Goal: Information Seeking & Learning: Learn about a topic

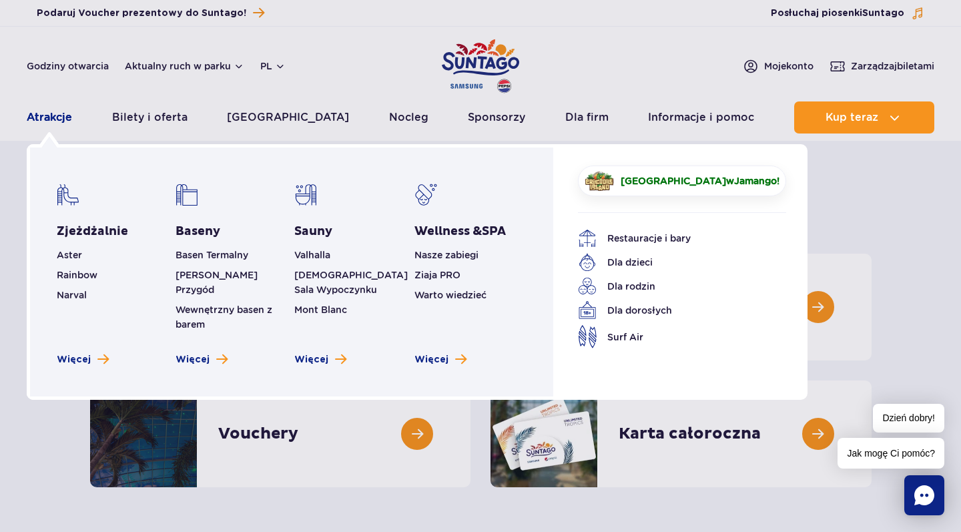
click at [49, 121] on link "Atrakcje" at bounding box center [49, 117] width 45 height 32
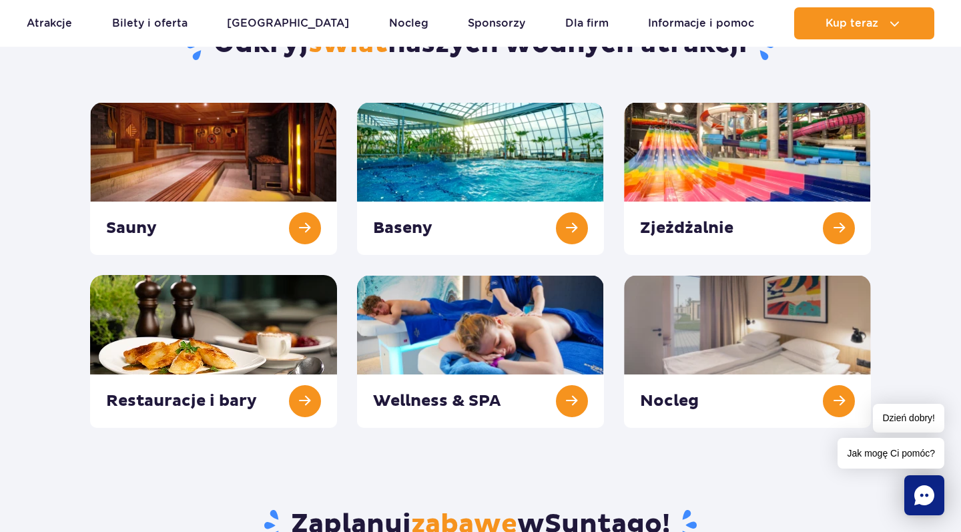
scroll to position [158, 0]
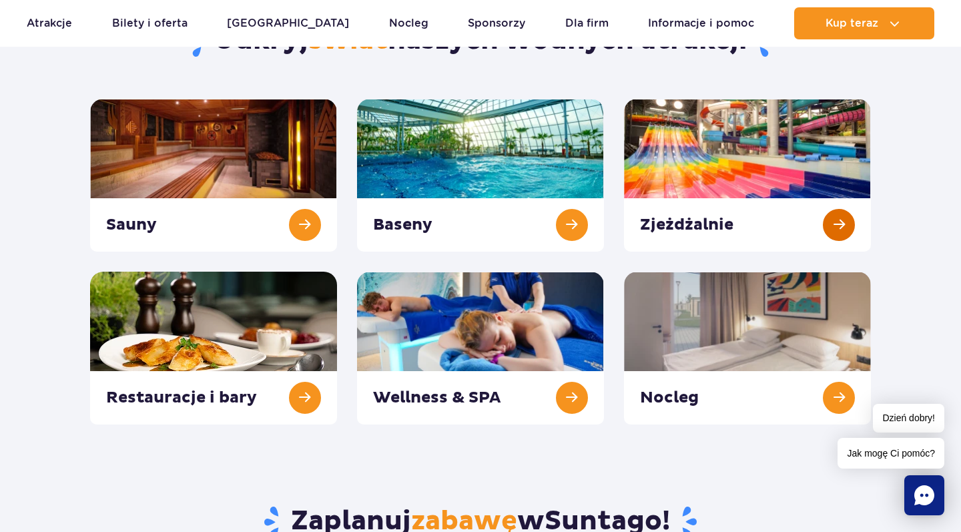
click at [695, 166] on link at bounding box center [747, 175] width 247 height 153
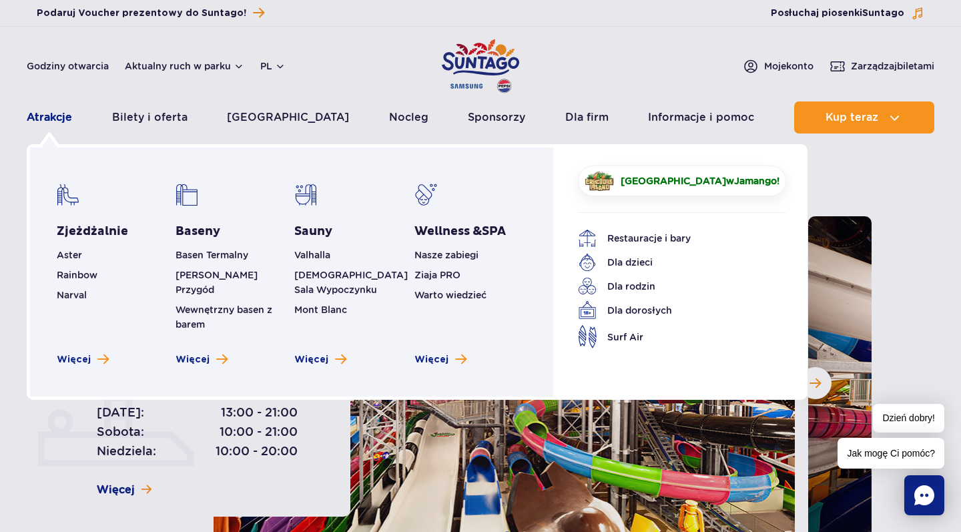
click at [57, 119] on link "Atrakcje" at bounding box center [49, 117] width 45 height 32
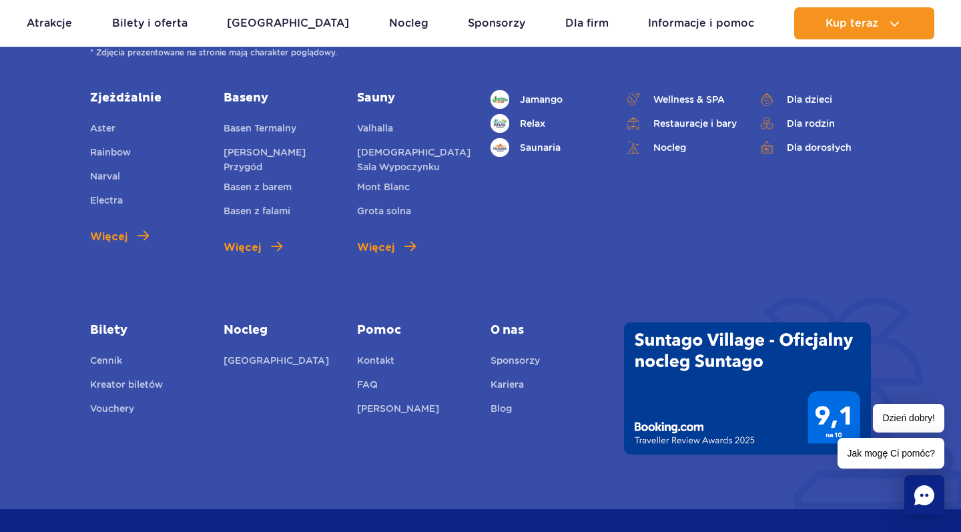
scroll to position [1952, 0]
click at [374, 380] on link "FAQ" at bounding box center [367, 385] width 21 height 19
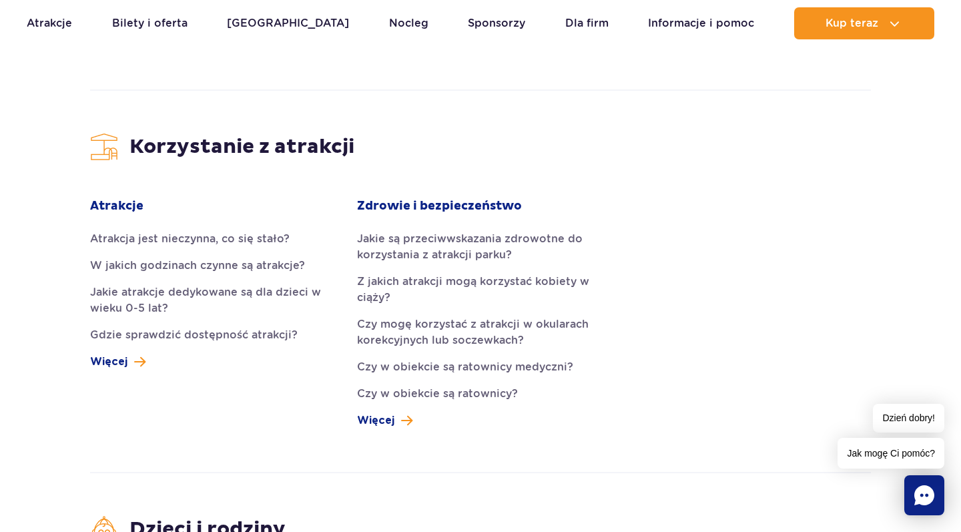
scroll to position [1728, 0]
click at [210, 257] on link "W jakich godzinach czynne są atrakcje?" at bounding box center [213, 265] width 247 height 16
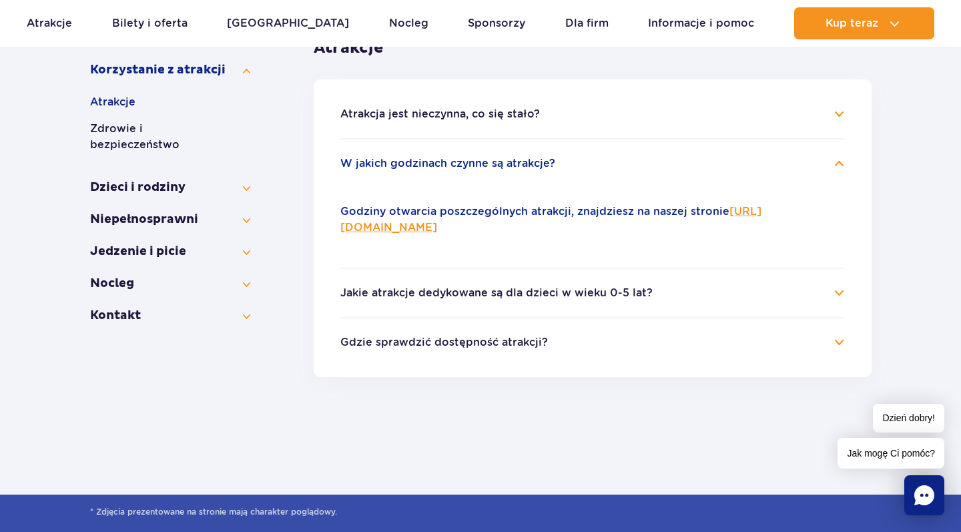
scroll to position [284, 0]
click at [479, 229] on link "[URL][DOMAIN_NAME]" at bounding box center [550, 219] width 421 height 29
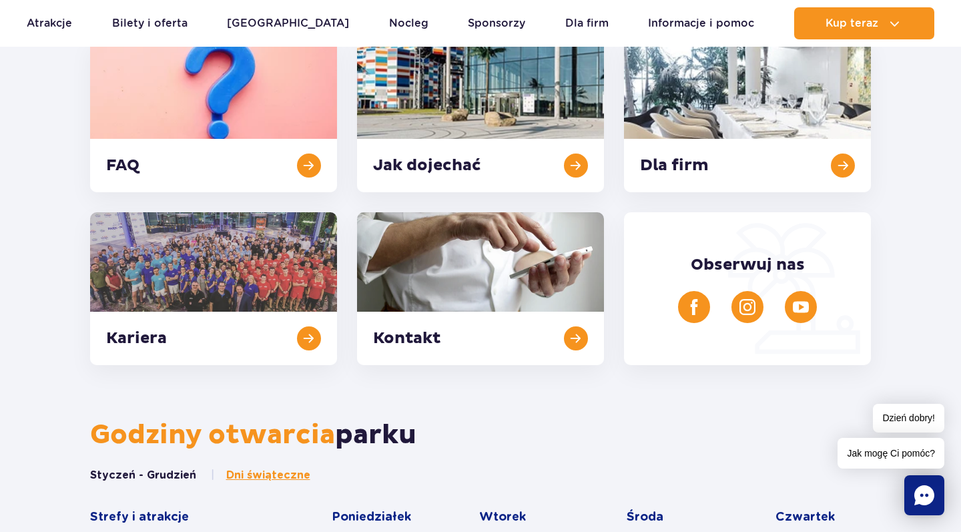
scroll to position [218, 0]
click at [250, 125] on link at bounding box center [213, 115] width 247 height 153
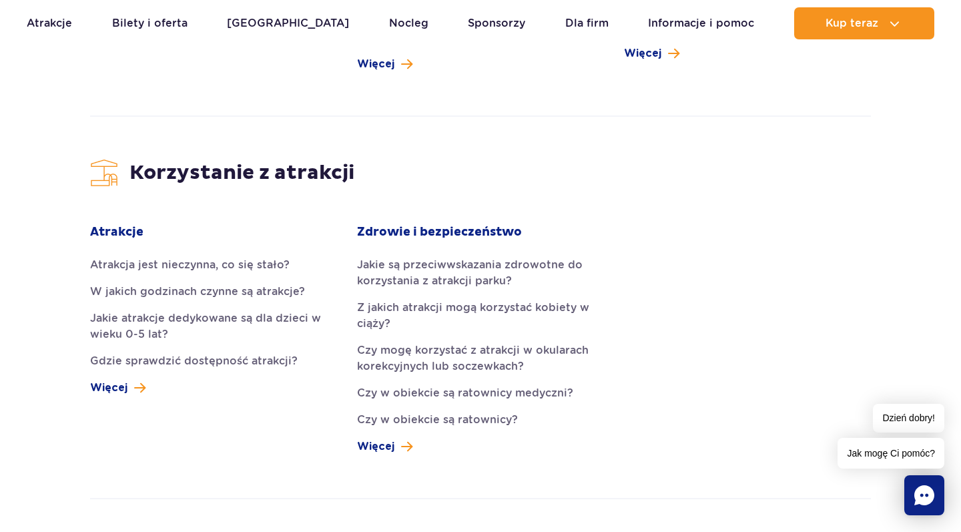
scroll to position [1703, 0]
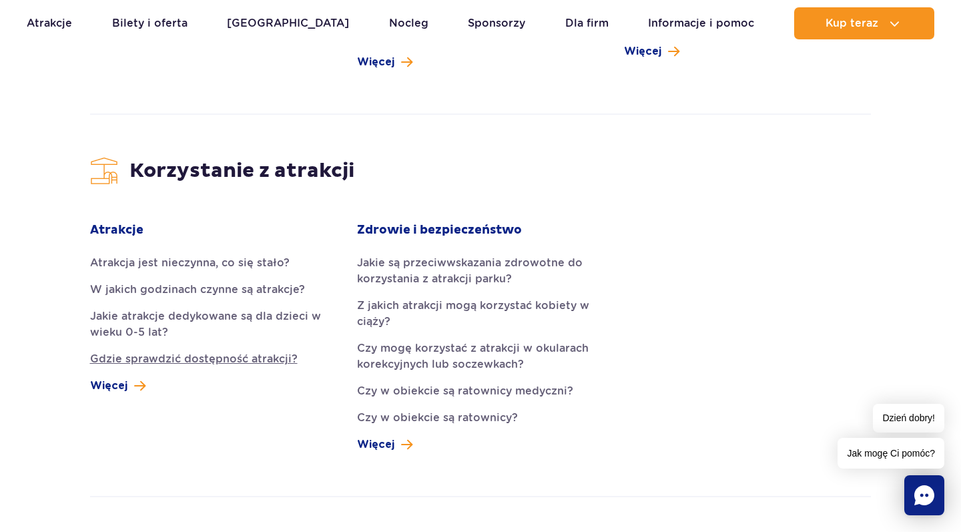
click at [228, 351] on link "Gdzie sprawdzić dostępność atrakcji?" at bounding box center [213, 359] width 247 height 16
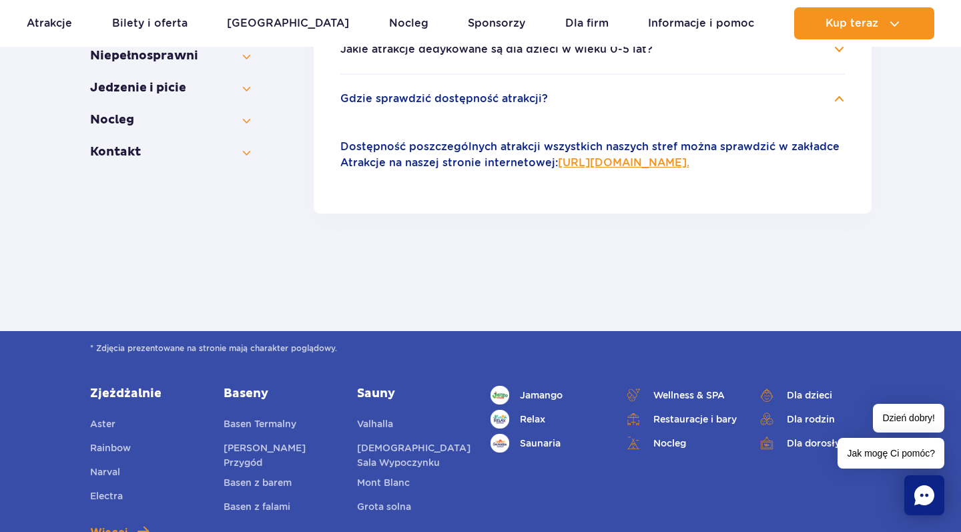
click at [587, 156] on p "Dostępność poszczególnych atrakcji wszystkich naszych stref można sprawdzić w z…" at bounding box center [592, 155] width 505 height 32
click at [593, 168] on link "https://parkofpoland.com/pl/atrakcje." at bounding box center [623, 162] width 131 height 13
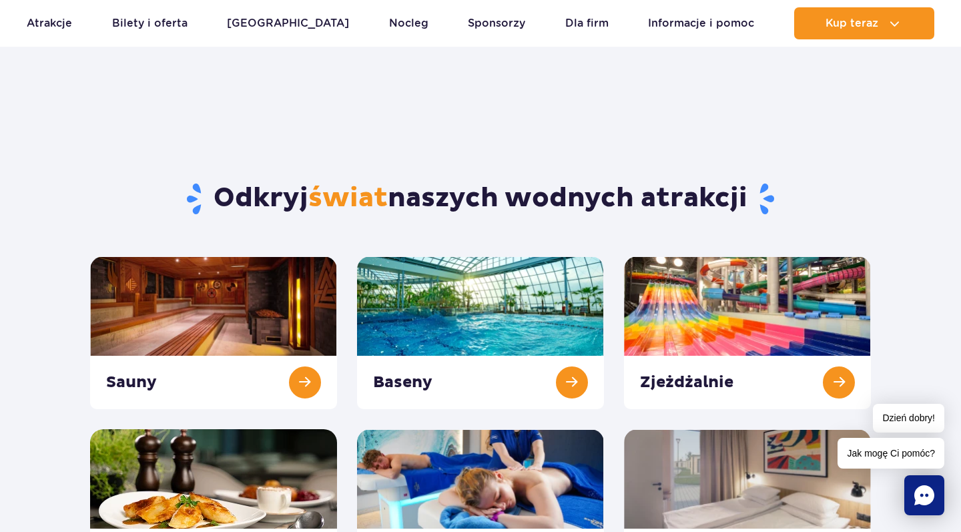
scroll to position [53, 0]
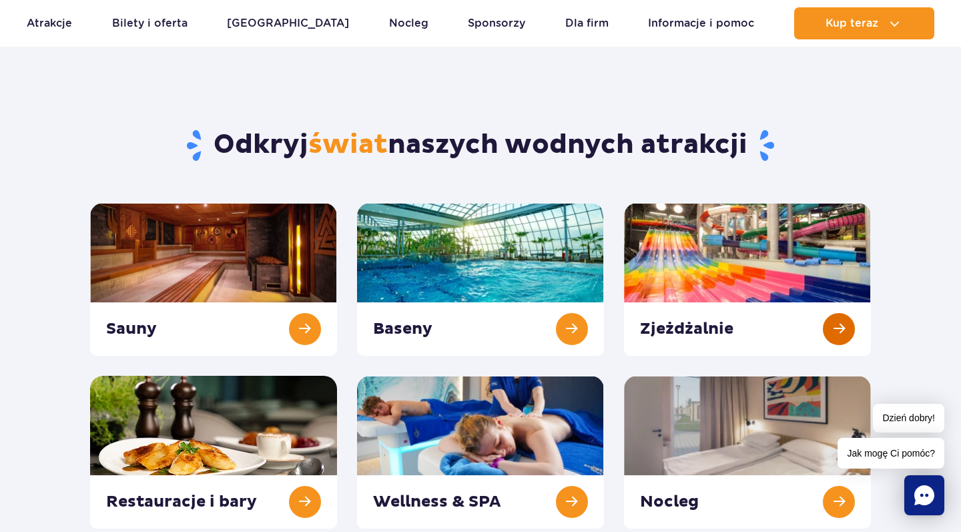
click at [706, 265] on link at bounding box center [747, 279] width 247 height 153
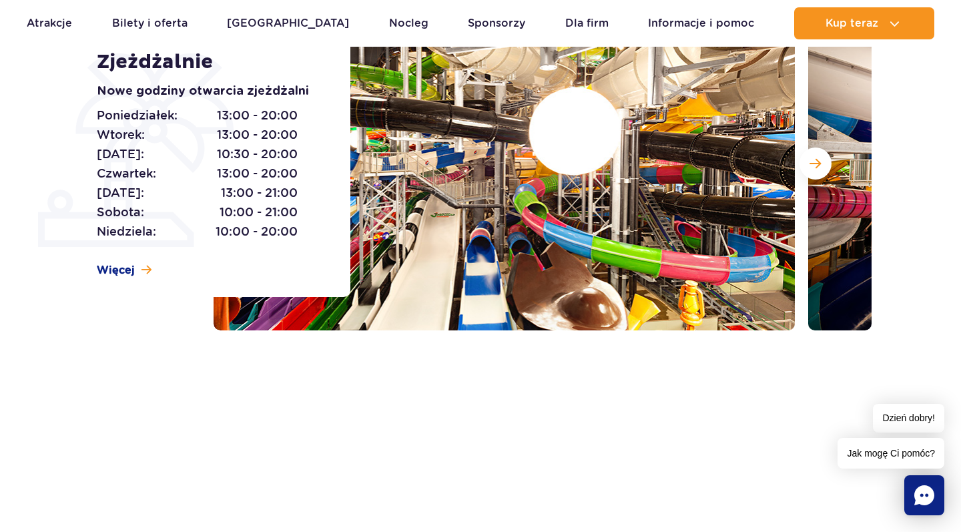
scroll to position [222, 0]
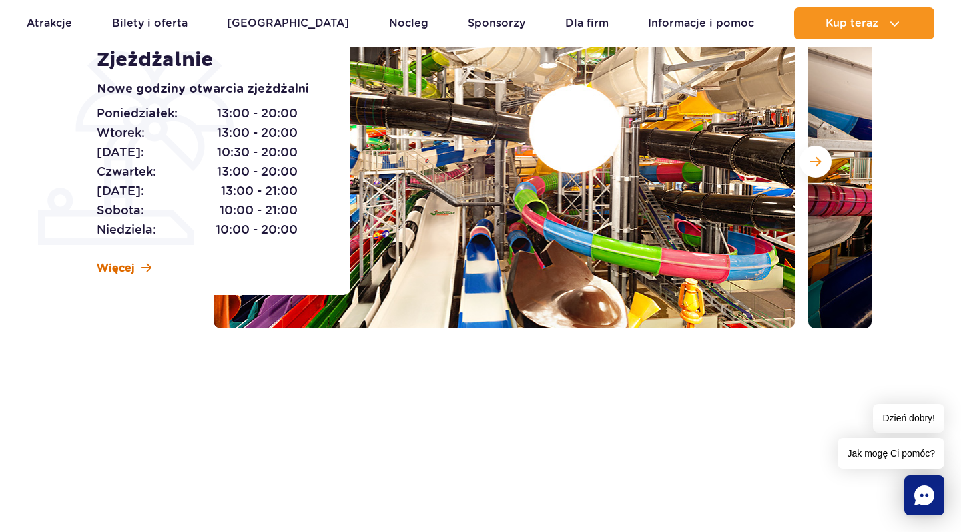
click at [120, 272] on span "Więcej" at bounding box center [116, 268] width 38 height 15
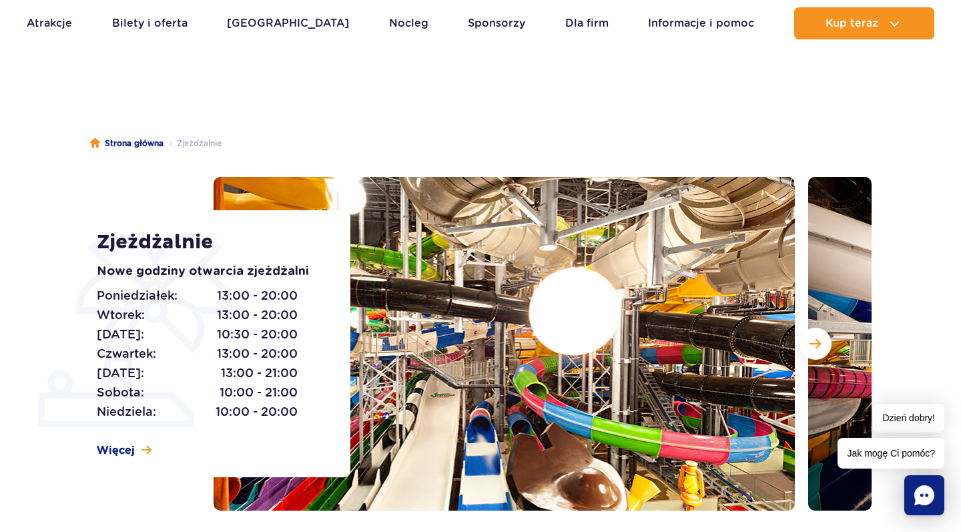
scroll to position [47, 0]
